Goal: Communication & Community: Answer question/provide support

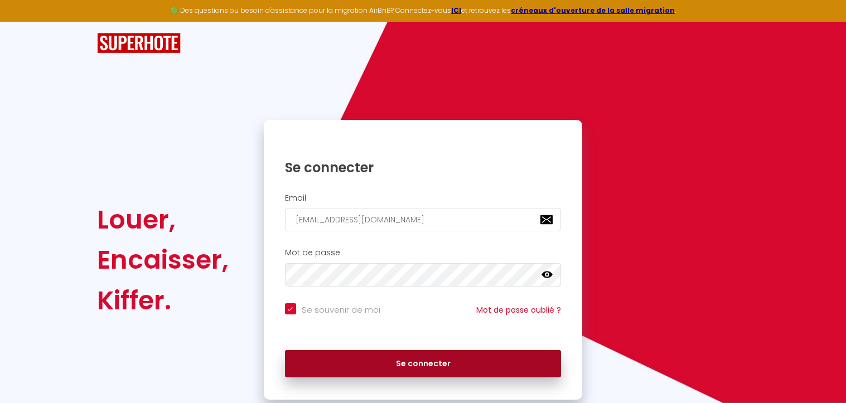
click at [416, 364] on button "Se connecter" at bounding box center [423, 364] width 277 height 28
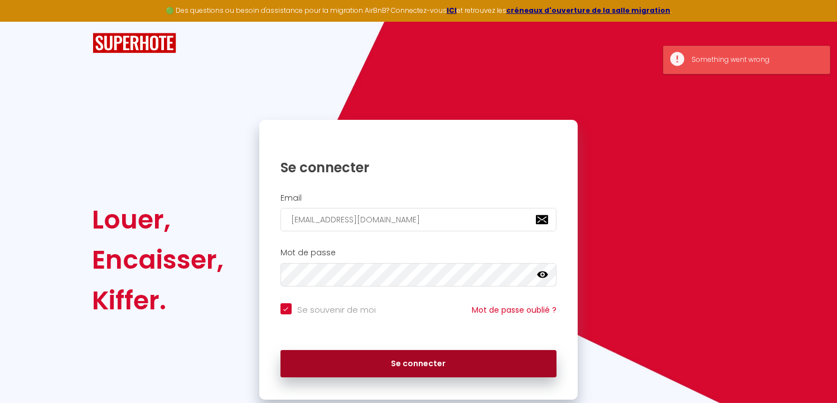
checkbox input "true"
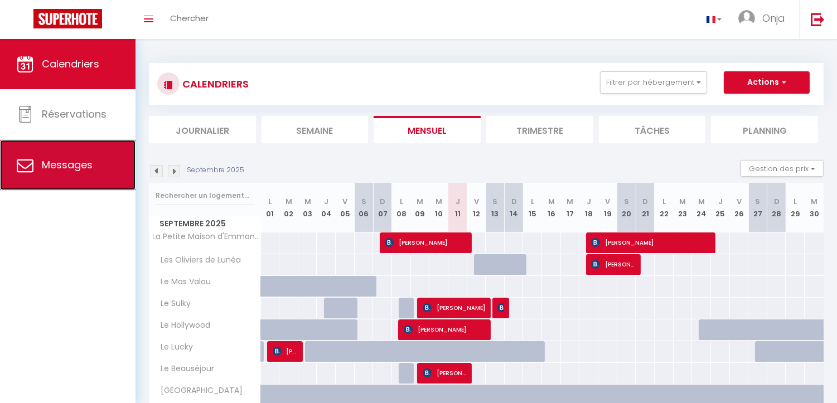
click at [77, 158] on span "Messages" at bounding box center [67, 165] width 51 height 14
select select "message"
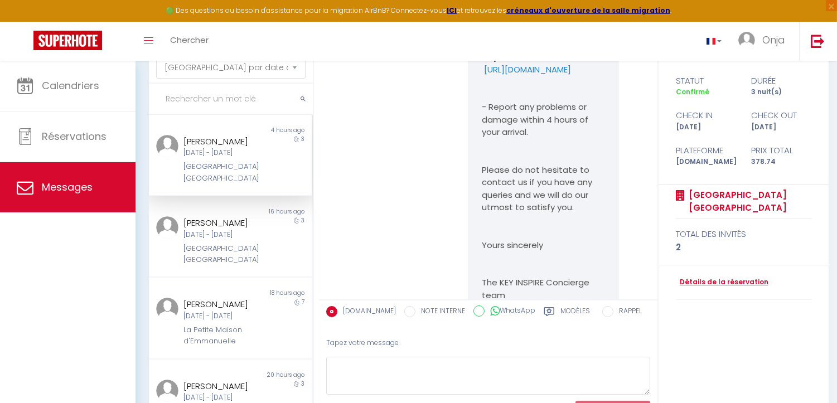
scroll to position [5746, 0]
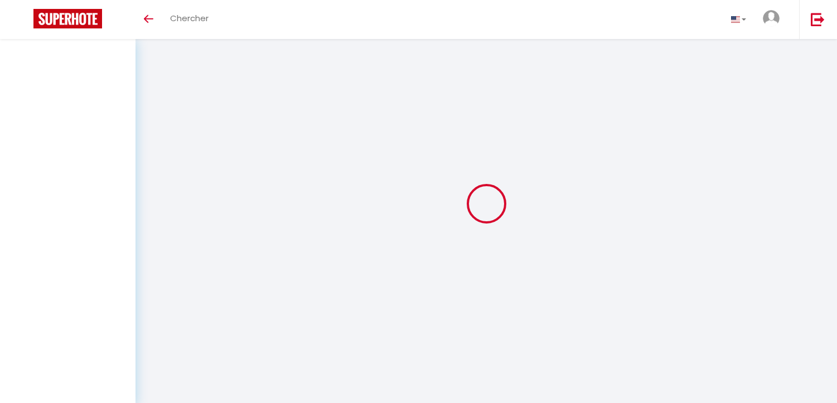
select select "message"
